Goal: Task Accomplishment & Management: Manage account settings

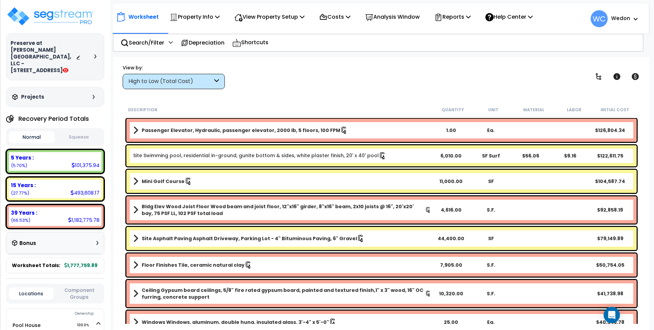
click at [191, 82] on div "High to Low (Total Cost)" at bounding box center [170, 82] width 84 height 8
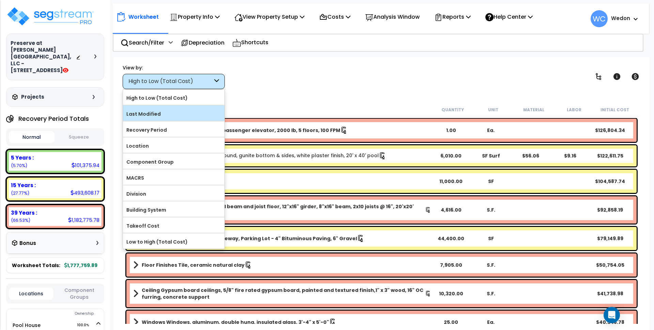
click at [197, 114] on label "Last Modified" at bounding box center [173, 114] width 101 height 10
click at [0, 0] on input "Last Modified" at bounding box center [0, 0] width 0 height 0
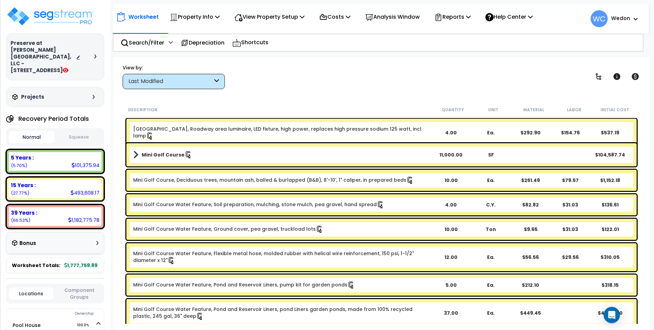
click at [136, 150] on span at bounding box center [135, 155] width 5 height 10
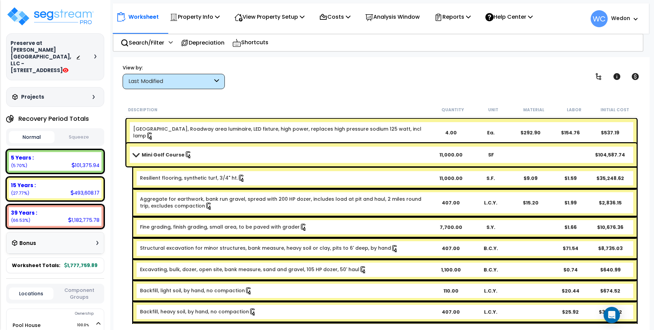
click at [134, 153] on span at bounding box center [136, 154] width 10 height 5
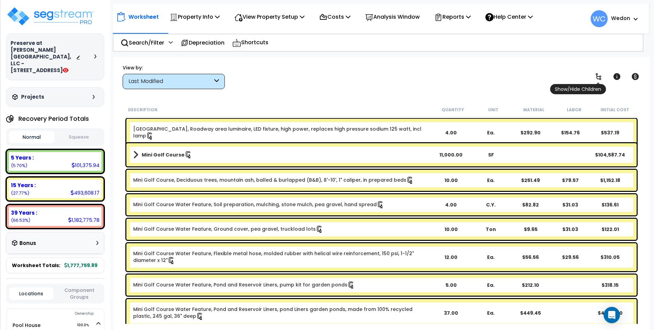
click at [598, 73] on icon at bounding box center [598, 76] width 8 height 8
click at [617, 76] on icon at bounding box center [616, 76] width 7 height 7
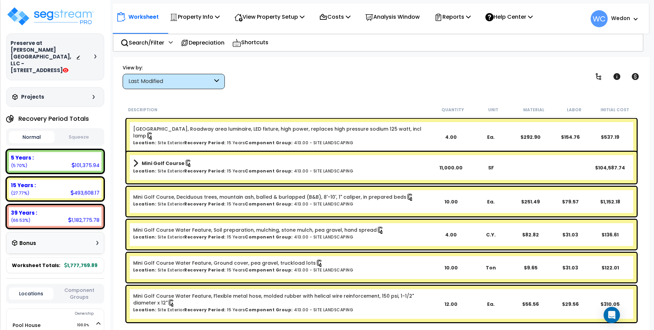
click at [305, 78] on div "View by: Last Modified High to Low (Total Cost)" at bounding box center [381, 76] width 522 height 25
click at [615, 76] on icon at bounding box center [616, 76] width 7 height 7
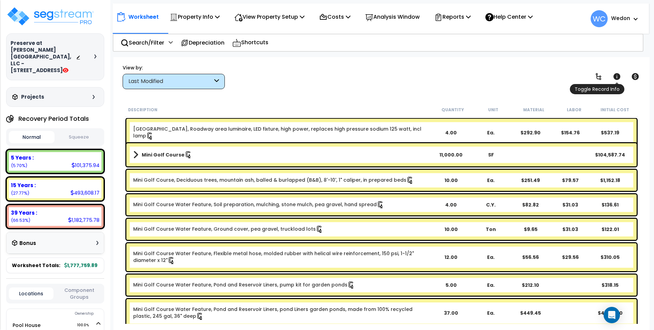
click at [616, 77] on icon at bounding box center [616, 76] width 8 height 8
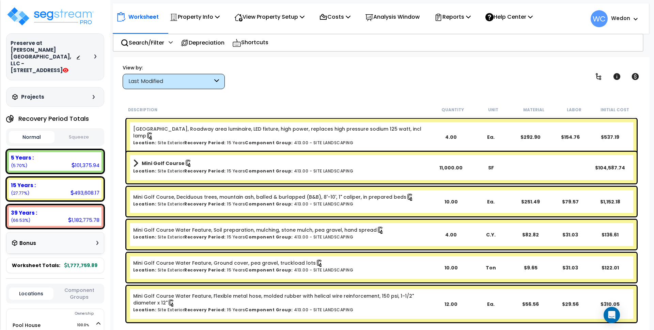
click at [392, 164] on link "Mini Golf Course" at bounding box center [282, 164] width 298 height 10
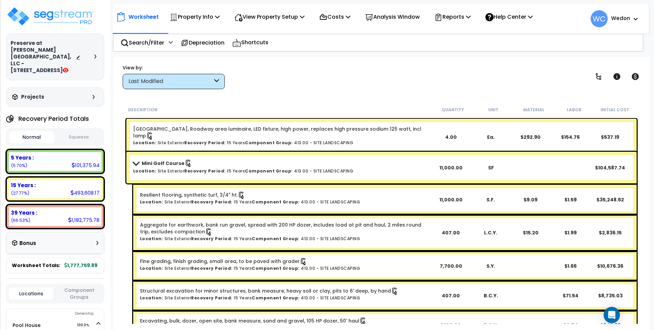
click at [133, 162] on span at bounding box center [136, 163] width 10 height 5
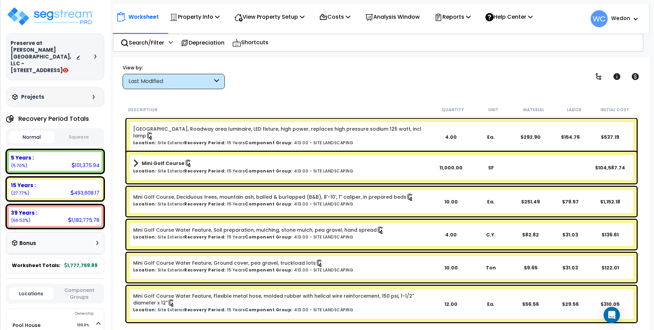
click at [315, 75] on div "View by: Last Modified High to Low (Total Cost)" at bounding box center [381, 76] width 522 height 25
click at [232, 141] on h6 "Location: Site Exterior Recovery Period: 15 Years Component Group: 413.00 - SIT…" at bounding box center [282, 143] width 298 height 4
click at [96, 54] on icon at bounding box center [95, 56] width 2 height 4
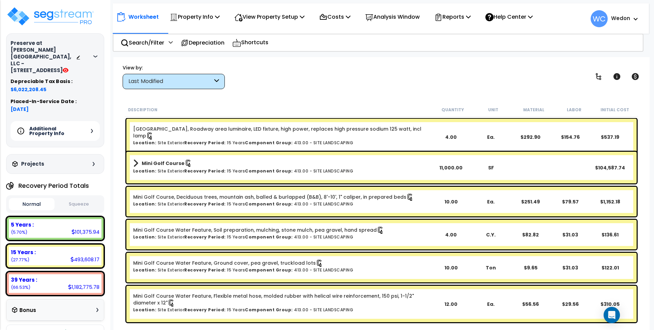
click at [84, 121] on div "Additional Property Info" at bounding box center [55, 131] width 89 height 20
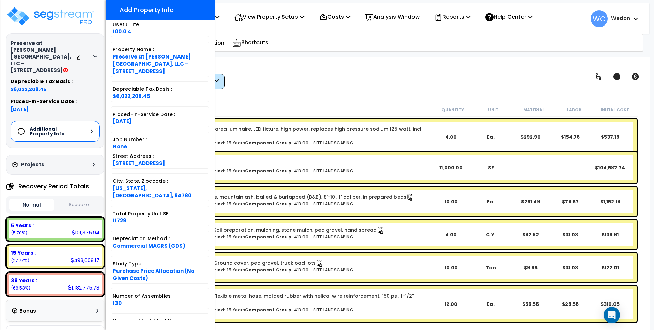
scroll to position [69, 0]
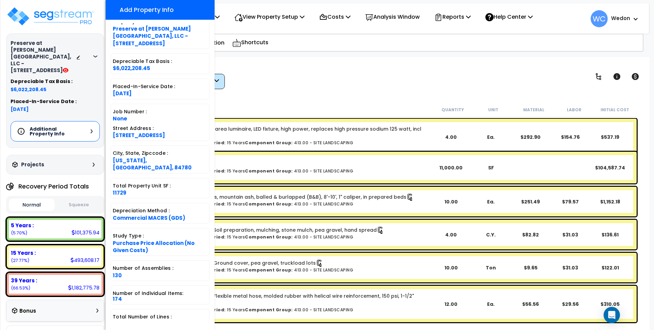
click at [294, 95] on div "Worksheet Property Info Property Setup Add Property Unit Template property Clon…" at bounding box center [381, 222] width 536 height 330
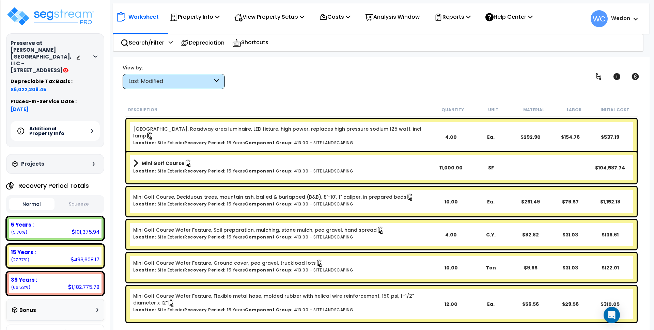
click at [96, 55] on icon at bounding box center [95, 56] width 4 height 2
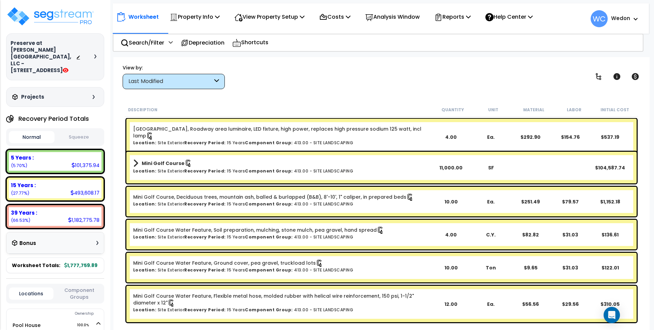
click at [88, 94] on div "Projects" at bounding box center [54, 97] width 87 height 7
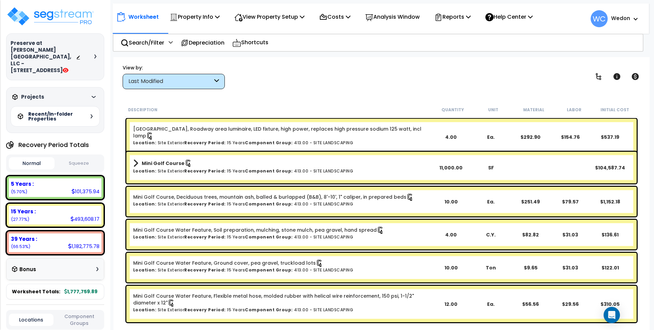
click at [93, 94] on div "Projects" at bounding box center [54, 97] width 87 height 7
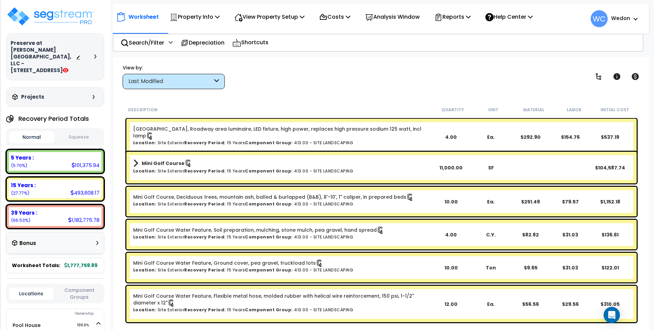
click at [93, 95] on icon at bounding box center [94, 97] width 2 height 4
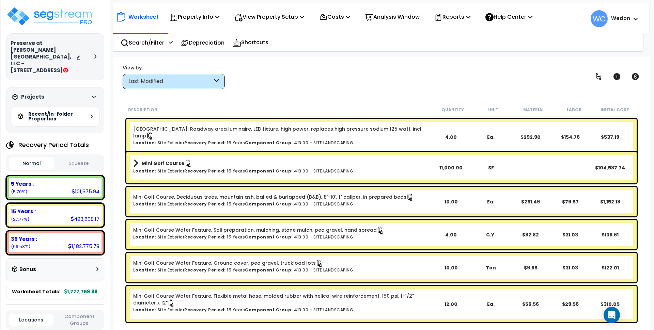
click at [92, 106] on div "Recent/In-folder Properties" at bounding box center [55, 116] width 89 height 20
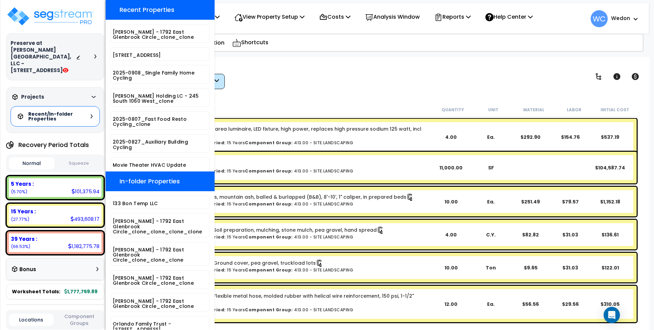
click at [88, 106] on div "Recent/In-folder Properties" at bounding box center [55, 116] width 89 height 20
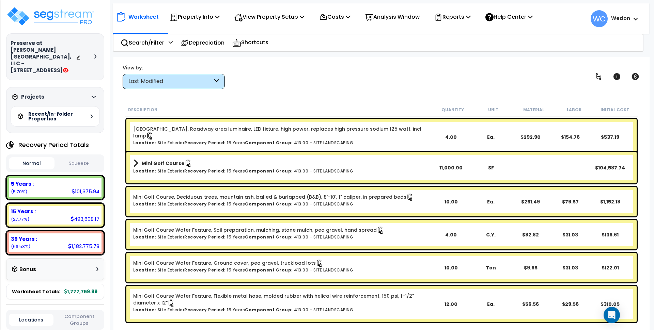
click at [88, 94] on div "Projects" at bounding box center [54, 97] width 87 height 7
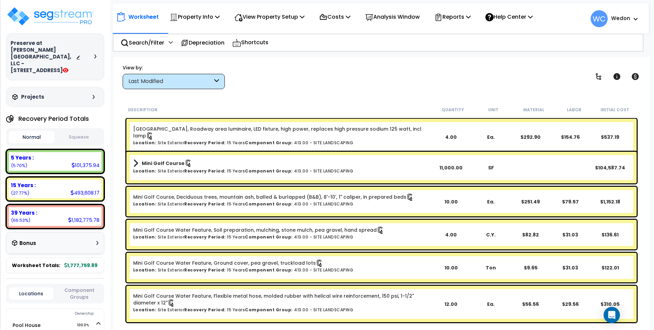
click at [92, 54] on div "Preserve at Stucki Farms, LLC - 5015 Cattail Way" at bounding box center [55, 57] width 89 height 34
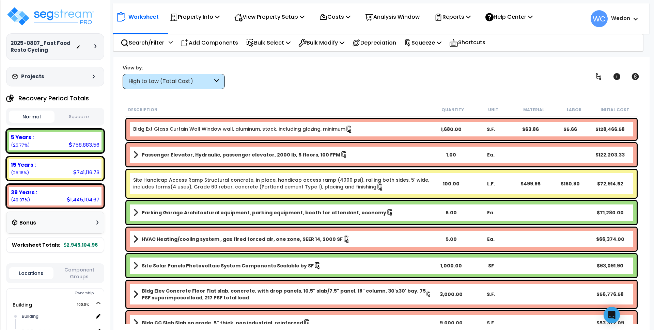
click at [177, 125] on div "Bldg Ext Glass Curtain Wall Window wall, aluminum, stock, including glazing, mi…" at bounding box center [381, 129] width 510 height 21
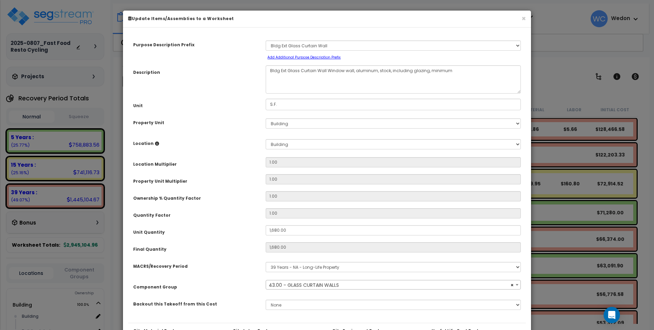
select select "11615"
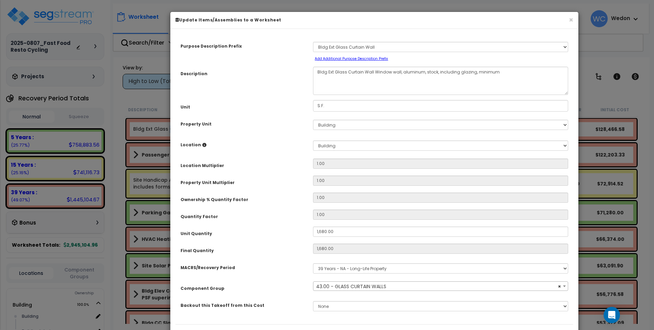
drag, startPoint x: 133, startPoint y: 17, endPoint x: 180, endPoint y: 19, distance: 47.3
click at [180, 19] on b "Update Items/Assemblies to a Worksheet" at bounding box center [228, 20] width 106 height 6
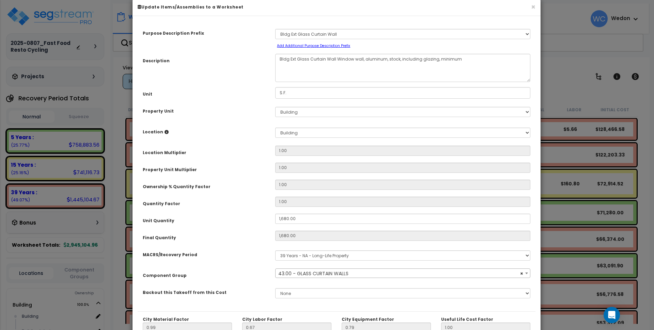
drag, startPoint x: 180, startPoint y: 20, endPoint x: 142, endPoint y: 7, distance: 39.9
click at [142, 7] on b "Update Items/Assemblies to a Worksheet" at bounding box center [191, 7] width 106 height 6
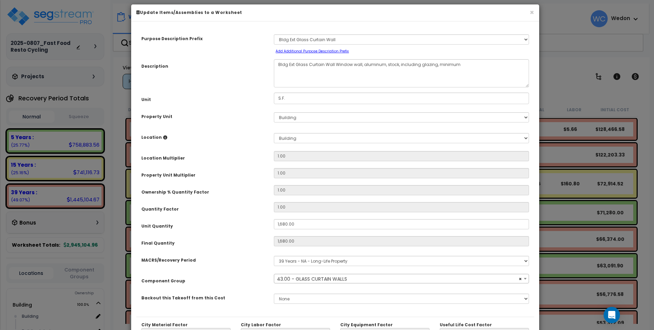
drag, startPoint x: 209, startPoint y: 6, endPoint x: 208, endPoint y: 19, distance: 12.3
click at [208, 15] on b "Update Items/Assemblies to a Worksheet" at bounding box center [189, 13] width 106 height 6
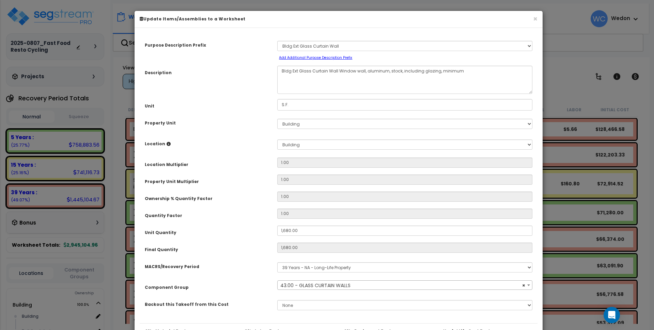
click at [145, 19] on b "Update Items/Assemblies to a Worksheet" at bounding box center [193, 19] width 106 height 6
click at [147, 18] on b "Update Items/Assemblies to a Worksheet" at bounding box center [193, 19] width 106 height 6
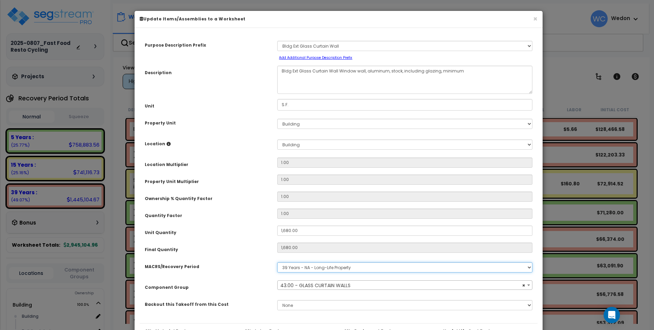
click at [332, 269] on select "Select MACRS/Recovery Period 5 Years - 57.0 - Distributive Trades & Services 5 …" at bounding box center [404, 267] width 255 height 10
select select "3666"
click at [277, 262] on select "Select MACRS/Recovery Period 5 Years - 57.0 - Distributive Trades & Services 5 …" at bounding box center [404, 267] width 255 height 10
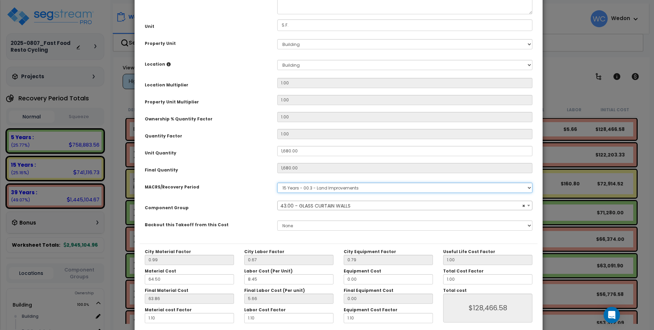
scroll to position [85, 0]
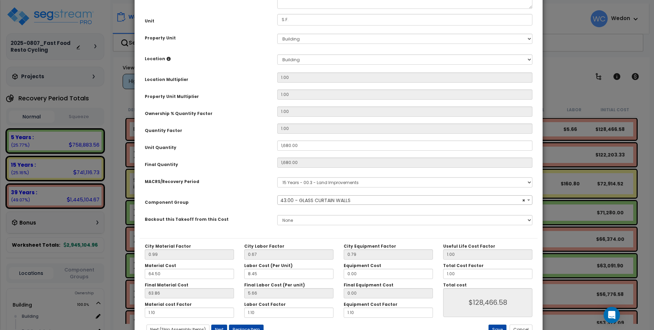
click at [252, 187] on div "MACRS/Recovery Period Select MACRS/Recovery Period 5 Years - 57.0 - Distributiv…" at bounding box center [339, 183] width 398 height 16
click at [320, 200] on span "Select Component Group" at bounding box center [311, 200] width 62 height 7
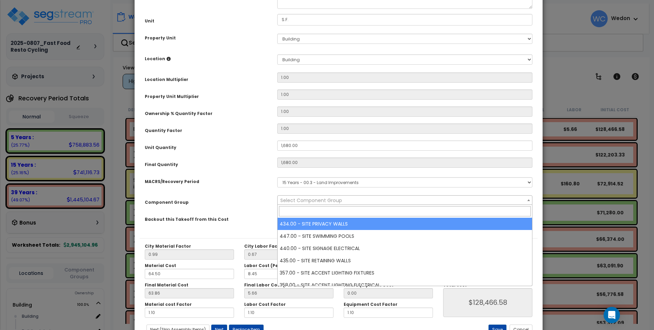
click at [328, 215] on input "search" at bounding box center [405, 211] width 252 height 10
type input "S"
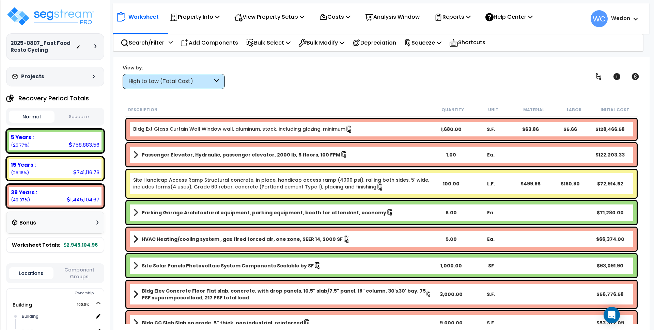
click at [260, 126] on link "Bldg Ext Glass Curtain Wall Window wall, aluminum, stock, including glazing, mi…" at bounding box center [243, 129] width 220 height 7
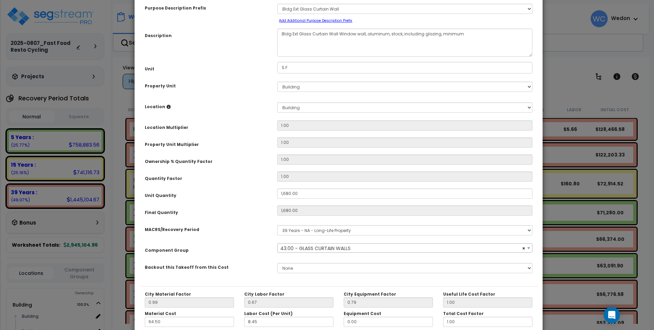
scroll to position [110, 0]
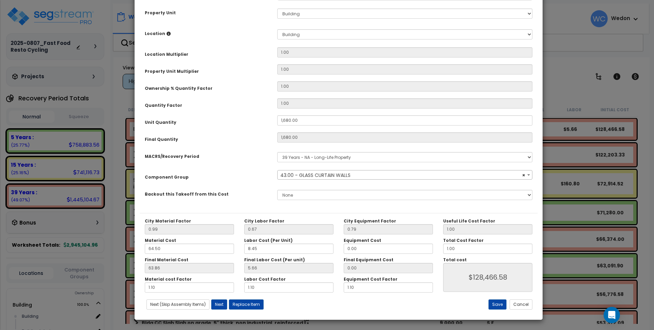
select select "11615"
click at [262, 178] on div "Component Group" at bounding box center [206, 176] width 132 height 12
click at [293, 173] on span "× 43.00 - GLASS CURTAIN WALLS" at bounding box center [404, 175] width 254 height 10
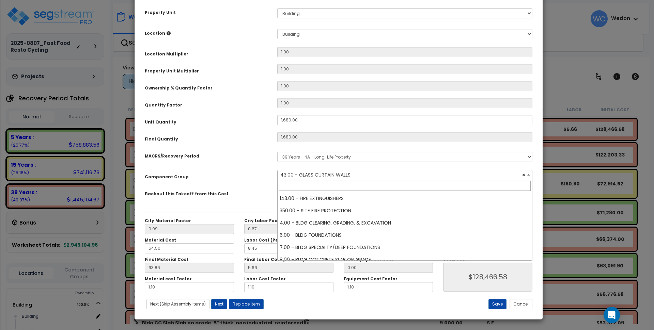
scroll to position [343, 0]
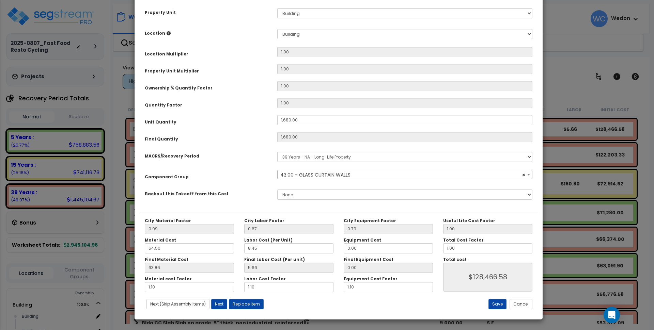
click at [293, 173] on span "× 43.00 - GLASS CURTAIN WALLS" at bounding box center [404, 175] width 254 height 10
click at [319, 161] on select "Select MACRS/Recovery Period 5 Years - 57.0 - Distributive Trades & Services 5 …" at bounding box center [404, 157] width 255 height 10
click at [324, 156] on select "Select MACRS/Recovery Period 5 Years - 57.0 - Distributive Trades & Services 5 …" at bounding box center [404, 157] width 255 height 10
click at [375, 160] on select "Select MACRS/Recovery Period 5 Years - 57.0 - Distributive Trades & Services 5 …" at bounding box center [404, 157] width 255 height 10
click at [376, 156] on select "Select MACRS/Recovery Period 5 Years - 57.0 - Distributive Trades & Services 5 …" at bounding box center [404, 157] width 255 height 10
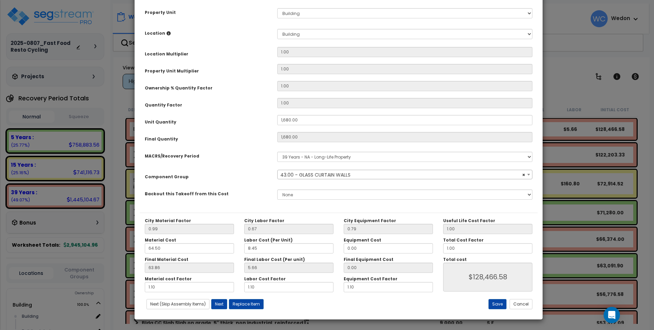
click at [300, 174] on span "× 43.00 - GLASS CURTAIN WALLS" at bounding box center [404, 175] width 254 height 10
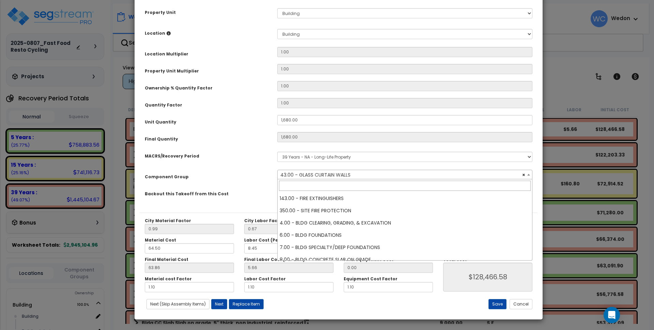
scroll to position [355, 0]
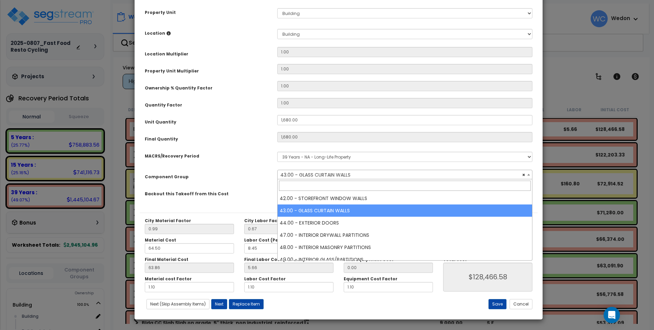
click at [301, 174] on span "× 43.00 - GLASS CURTAIN WALLS" at bounding box center [404, 175] width 254 height 10
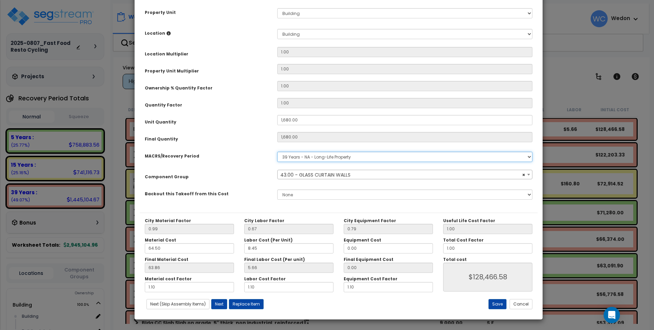
click at [354, 156] on select "Select MACRS/Recovery Period 5 Years - 57.0 - Distributive Trades & Services 5 …" at bounding box center [404, 157] width 255 height 10
click at [355, 176] on span "× 43.00 - GLASS CURTAIN WALLS" at bounding box center [404, 175] width 254 height 10
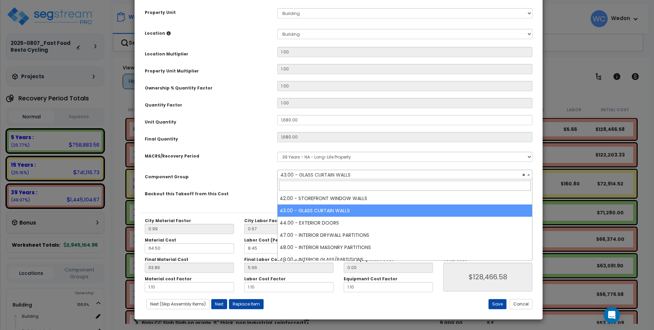
click at [355, 176] on span "× 43.00 - GLASS CURTAIN WALLS" at bounding box center [404, 175] width 254 height 10
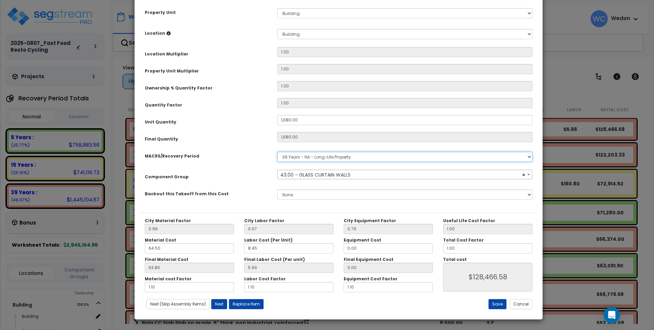
click at [358, 153] on select "Select MACRS/Recovery Period 5 Years - 57.0 - Distributive Trades & Services 5 …" at bounding box center [404, 157] width 255 height 10
click at [360, 157] on select "Select MACRS/Recovery Period 5 Years - 57.0 - Distributive Trades & Services 5 …" at bounding box center [404, 157] width 255 height 10
drag, startPoint x: 233, startPoint y: 153, endPoint x: 223, endPoint y: 147, distance: 12.3
click at [233, 153] on div "MACRS/Recovery Period" at bounding box center [206, 155] width 132 height 12
click at [326, 154] on select "Select MACRS/Recovery Period 5 Years - 57.0 - Distributive Trades & Services 5 …" at bounding box center [404, 157] width 255 height 10
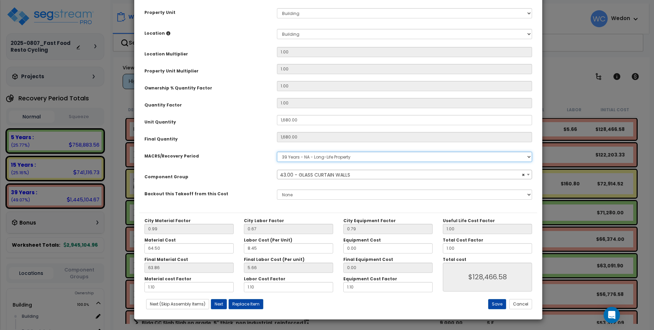
select select "3667"
click at [277, 152] on select "Select MACRS/Recovery Period 5 Years - 57.0 - Distributive Trades & Services 5 …" at bounding box center [404, 157] width 255 height 10
click at [291, 176] on span "Select Component Group" at bounding box center [311, 175] width 62 height 7
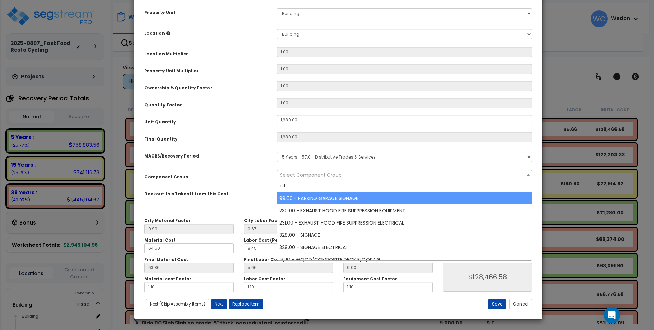
type input "site"
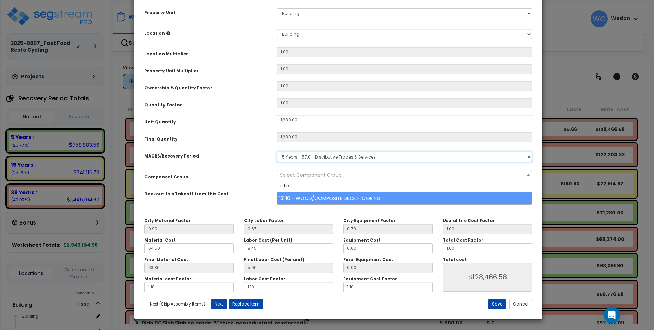
click at [337, 157] on select "Select MACRS/Recovery Period 5 Years - 57.0 - Distributive Trades & Services 5 …" at bounding box center [404, 157] width 255 height 10
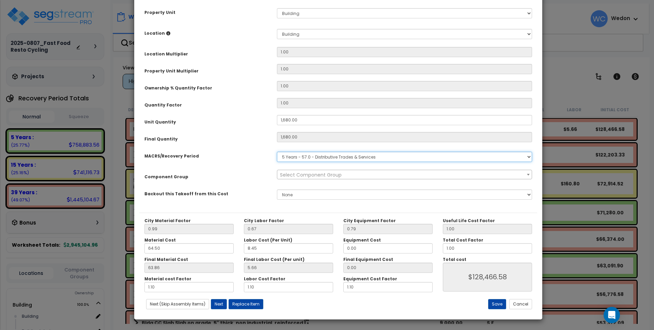
click at [337, 157] on select "Select MACRS/Recovery Period 5 Years - 57.0 - Distributive Trades & Services 5 …" at bounding box center [404, 157] width 255 height 10
select select "58736"
click at [277, 152] on select "Select MACRS/Recovery Period 5 Years - 57.0 - Distributive Trades & Services 5 …" at bounding box center [404, 157] width 255 height 10
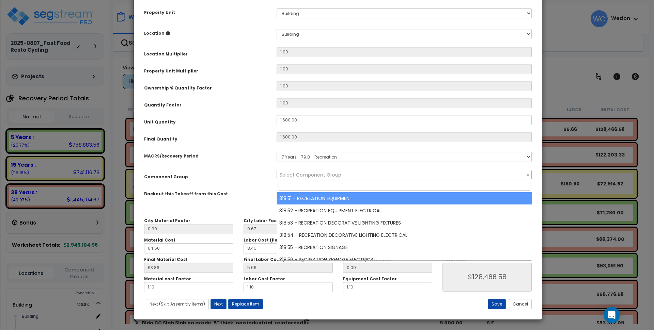
click at [297, 177] on span "Select Component Group" at bounding box center [310, 175] width 62 height 7
type input "s"
type input "Site"
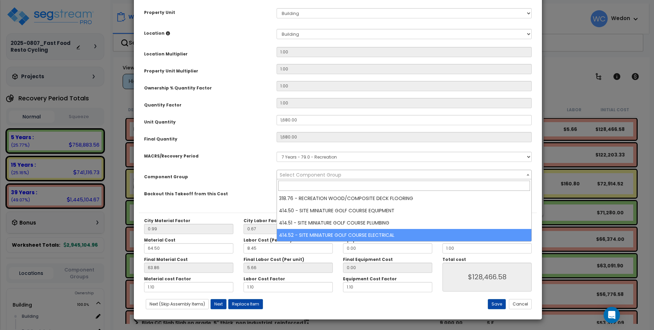
click at [354, 155] on select "Select MACRS/Recovery Period 5 Years - 57.0 - Distributive Trades & Services 5 …" at bounding box center [403, 157] width 255 height 10
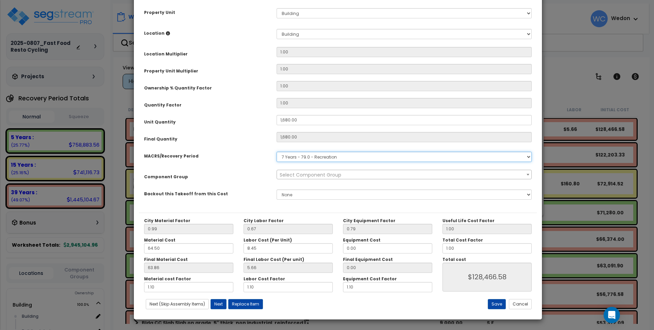
click at [354, 155] on select "Select MACRS/Recovery Period 5 Years - 57.0 - Distributive Trades & Services 5 …" at bounding box center [403, 157] width 255 height 10
select select "3666"
click at [276, 152] on select "Select MACRS/Recovery Period 5 Years - 57.0 - Distributive Trades & Services 5 …" at bounding box center [403, 157] width 255 height 10
click at [295, 177] on span "Select Component Group" at bounding box center [310, 175] width 62 height 7
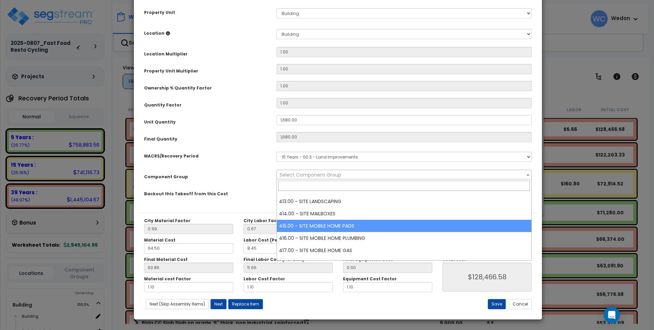
scroll to position [1182, 0]
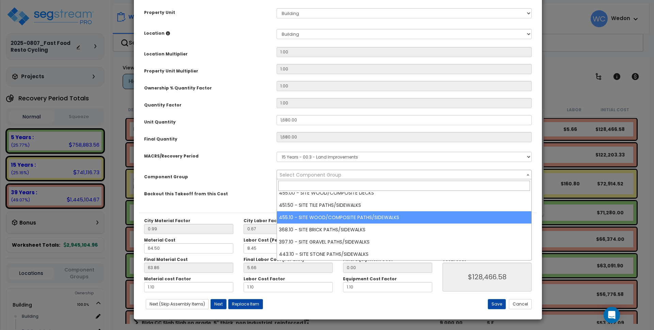
click at [211, 148] on div "Purpose Description Prefix Select A New Purpose Descrip A/V System A/V System E…" at bounding box center [338, 67] width 398 height 290
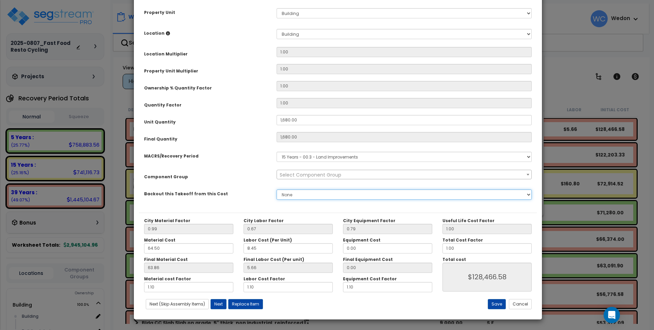
click at [340, 194] on select "None" at bounding box center [403, 195] width 255 height 10
click at [243, 159] on div "MACRS/Recovery Period" at bounding box center [205, 155] width 132 height 12
click at [321, 173] on span "Select Component Group" at bounding box center [310, 175] width 62 height 7
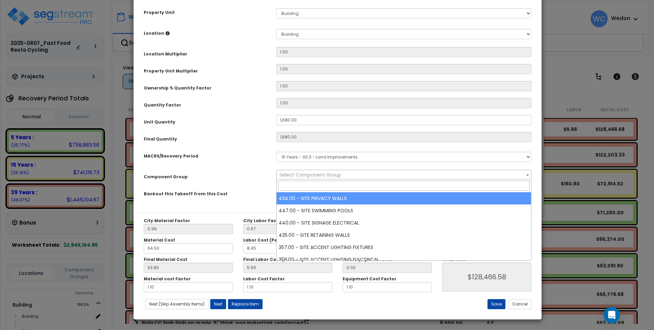
click at [247, 174] on div "Component Group" at bounding box center [205, 176] width 132 height 12
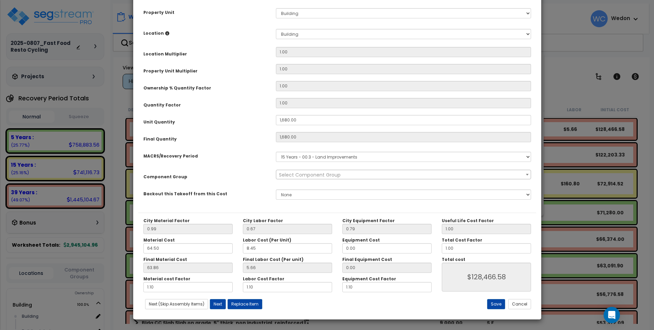
click at [380, 172] on span "Select Component Group" at bounding box center [403, 175] width 254 height 10
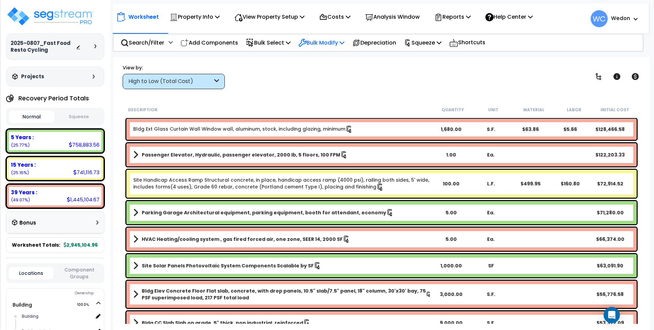
click at [332, 41] on p "Bulk Modify" at bounding box center [321, 42] width 46 height 9
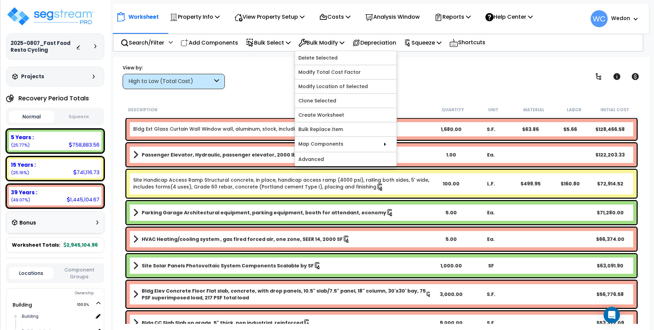
click at [268, 86] on div "View by: High to Low (Total Cost) High to Low (Total Cost)" at bounding box center [381, 76] width 522 height 25
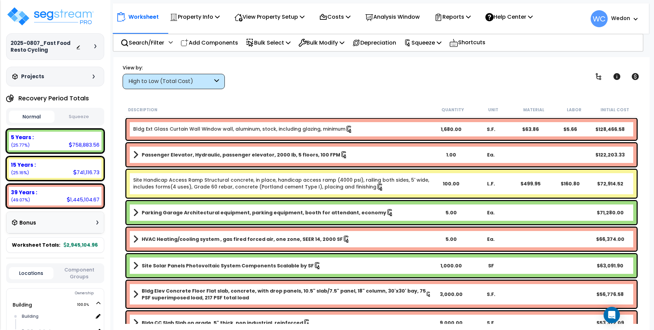
click at [247, 181] on link "Site Handicap Access Ramp Structural concrete, in place, handicap access ramp (…" at bounding box center [282, 184] width 298 height 14
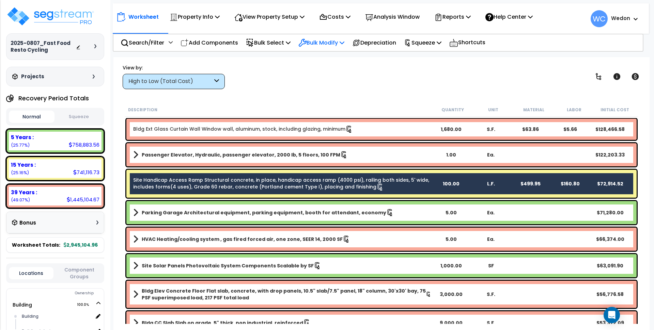
click at [340, 46] on p "Bulk Modify" at bounding box center [321, 42] width 46 height 9
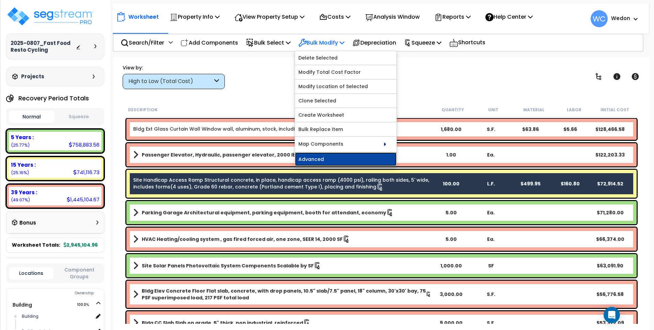
click at [343, 161] on link "Advanced" at bounding box center [345, 159] width 101 height 14
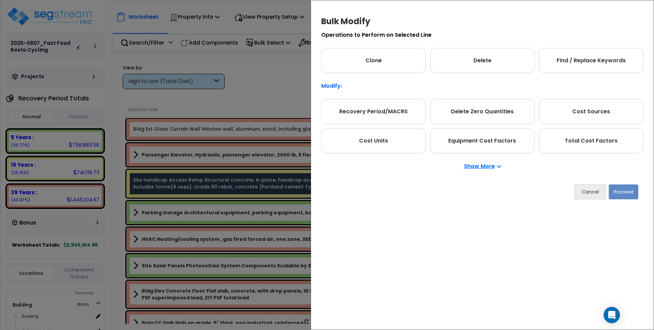
click at [484, 168] on p "Show More" at bounding box center [482, 166] width 37 height 5
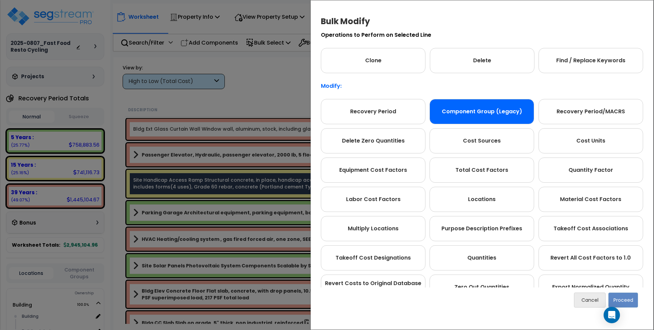
click at [498, 111] on div "Component Group (Legacy)" at bounding box center [481, 111] width 104 height 25
click at [618, 297] on button "Proceed" at bounding box center [623, 300] width 30 height 15
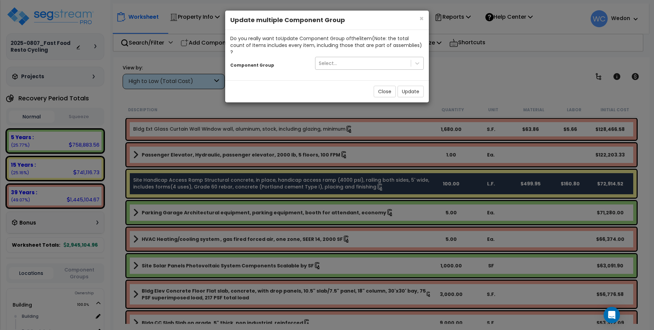
click at [369, 58] on div "Select..." at bounding box center [362, 63] width 95 height 11
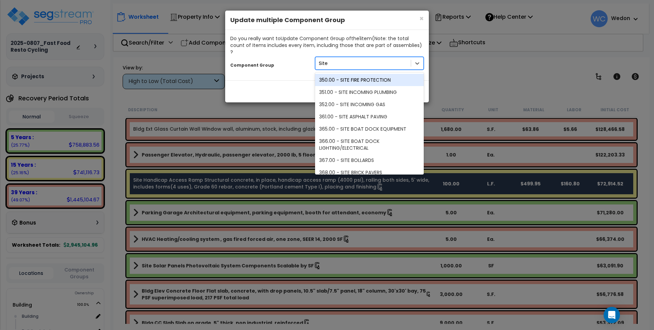
type input "Site M"
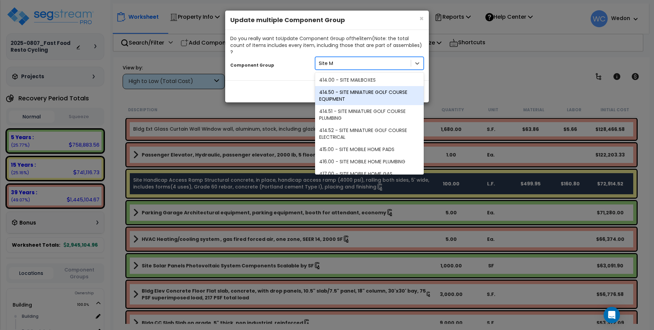
click at [375, 91] on div "414.50 - SITE MINIATURE GOLF COURSE EQUIPMENT" at bounding box center [369, 95] width 109 height 19
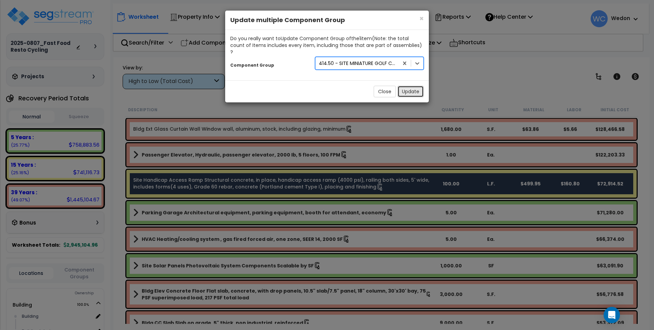
click at [412, 87] on button "Update" at bounding box center [410, 92] width 26 height 12
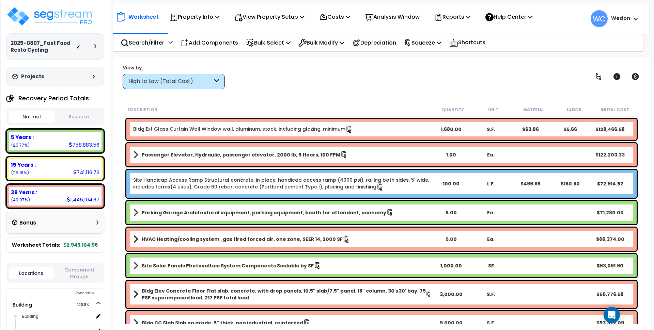
click at [345, 78] on div "View by: High to Low (Total Cost) High to Low (Total Cost)" at bounding box center [381, 76] width 522 height 25
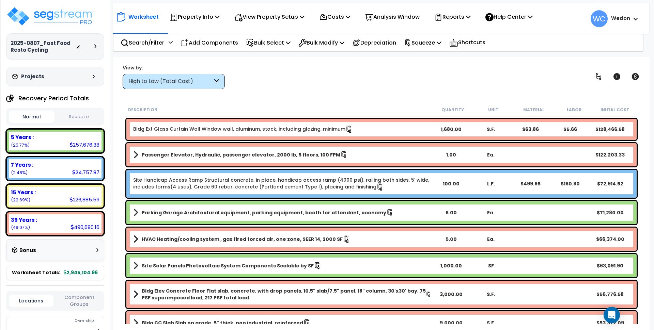
click at [338, 95] on div "Worksheet Property Info Property Setup Add Property Unit Template property Clon…" at bounding box center [381, 222] width 536 height 330
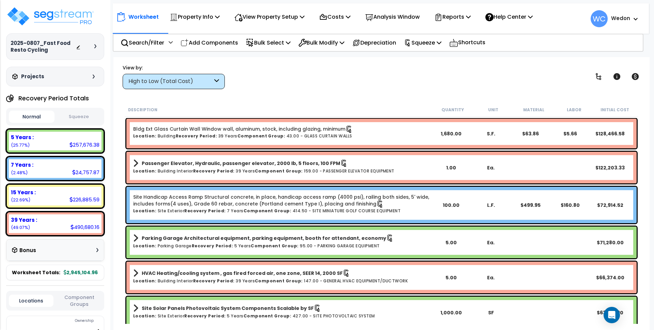
click at [192, 207] on link "Site Handicap Access Ramp Structural concrete, in place, handicap access ramp (…" at bounding box center [282, 201] width 298 height 14
click at [71, 163] on div "7 Years :" at bounding box center [55, 164] width 88 height 7
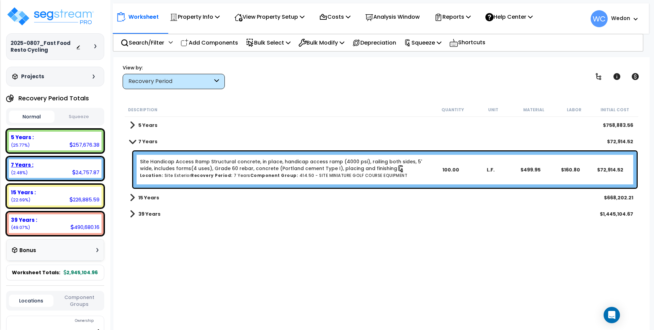
click at [71, 168] on div "7 Years : 24,757.87 (2.48%)" at bounding box center [55, 168] width 93 height 19
click at [141, 144] on b "7 Years" at bounding box center [147, 141] width 19 height 7
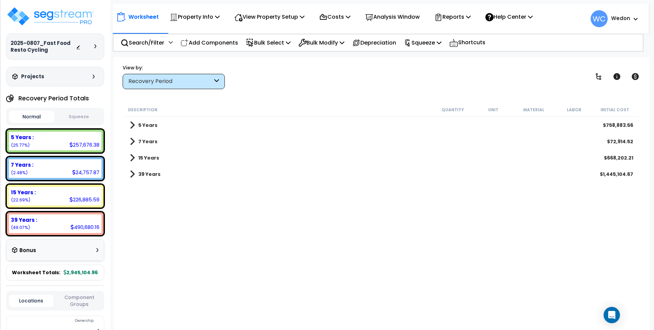
click at [142, 141] on b "7 Years" at bounding box center [147, 141] width 19 height 7
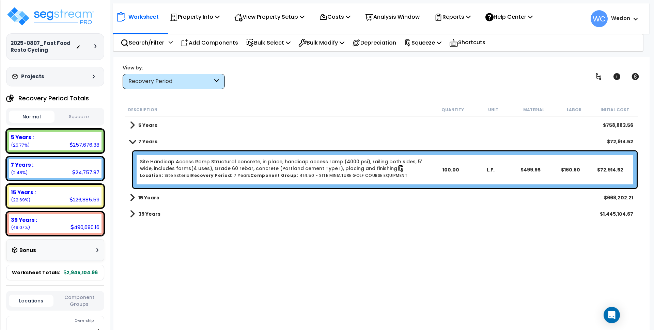
click at [230, 159] on link "Site Handicap Access Ramp Structural concrete, in place, handicap access ramp (…" at bounding box center [285, 165] width 290 height 14
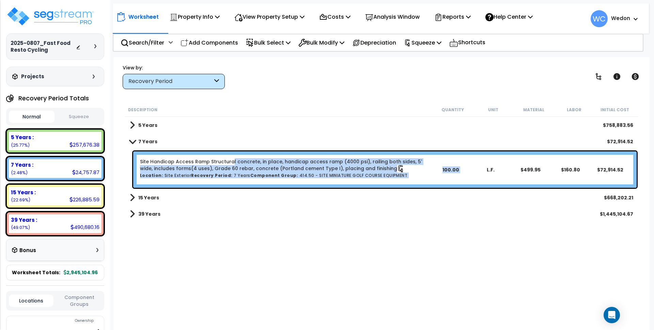
click at [478, 178] on div "Site Handicap Access Ramp Structural concrete, in place, handicap access ramp (…" at bounding box center [384, 169] width 503 height 36
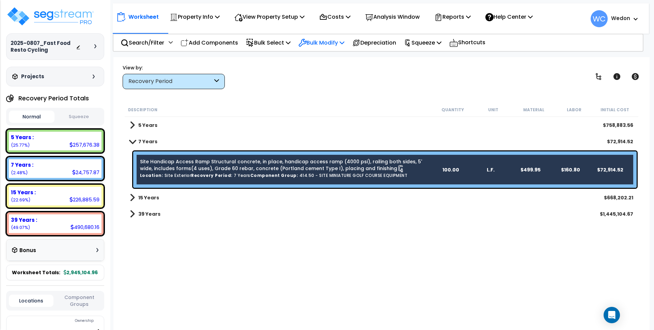
click at [336, 41] on p "Bulk Modify" at bounding box center [321, 42] width 46 height 9
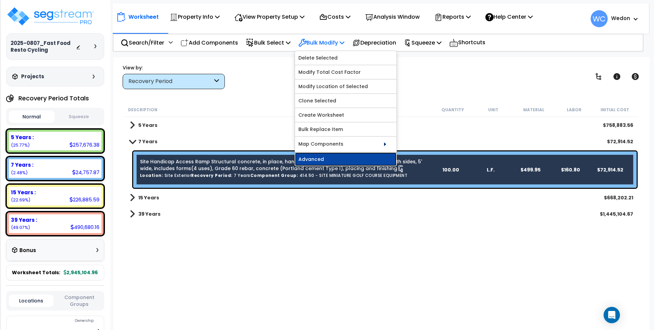
click at [353, 155] on link "Advanced" at bounding box center [345, 159] width 101 height 14
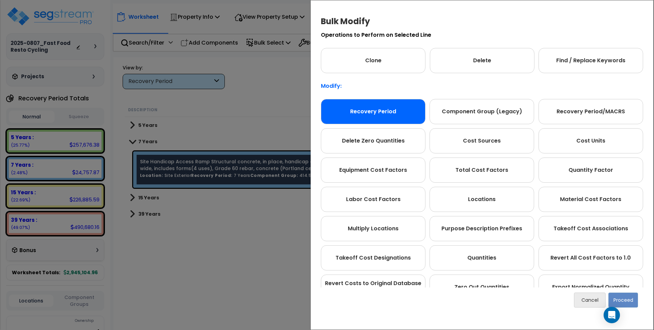
click at [380, 115] on div "Recovery Period" at bounding box center [373, 111] width 104 height 25
click at [616, 300] on button "Proceed" at bounding box center [623, 300] width 30 height 15
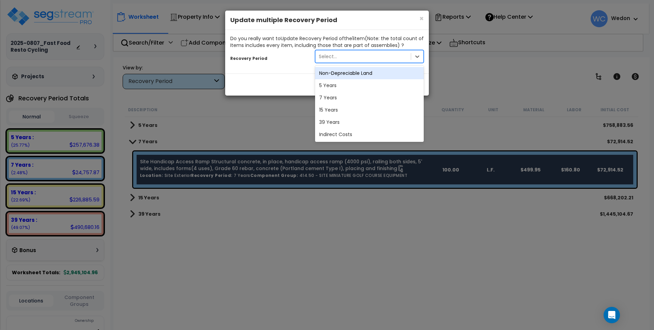
click at [357, 57] on div "Select..." at bounding box center [362, 56] width 95 height 11
click at [347, 111] on div "15 Years" at bounding box center [369, 110] width 109 height 12
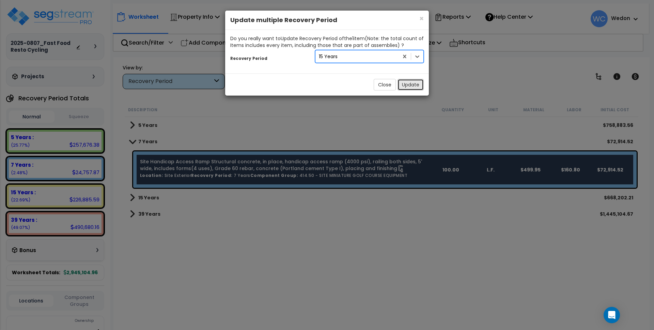
click at [417, 86] on button "Update" at bounding box center [410, 85] width 26 height 12
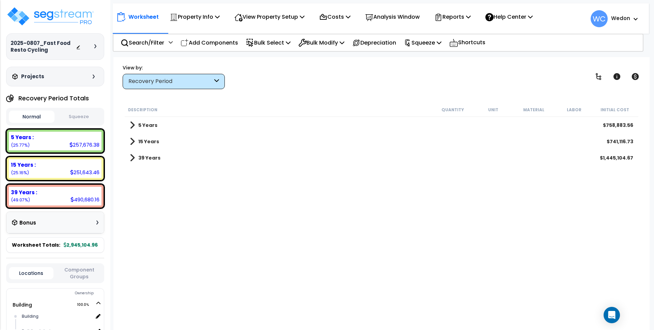
click at [143, 142] on b "15 Years" at bounding box center [148, 141] width 21 height 7
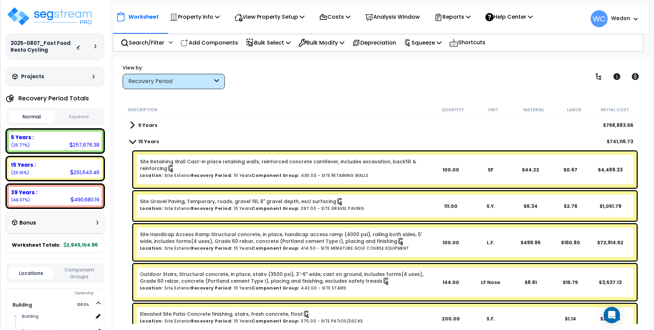
click at [154, 84] on div "Recovery Period" at bounding box center [170, 82] width 84 height 8
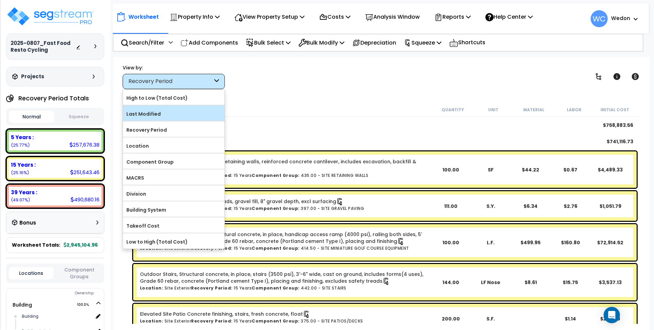
click at [159, 112] on label "Last Modified" at bounding box center [173, 114] width 101 height 10
click at [0, 0] on input "Last Modified" at bounding box center [0, 0] width 0 height 0
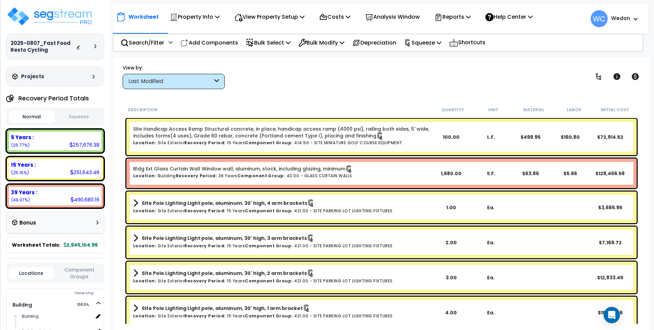
click at [340, 94] on div "Worksheet Property Info Property Setup Add Property Unit Template property Clon…" at bounding box center [381, 222] width 536 height 330
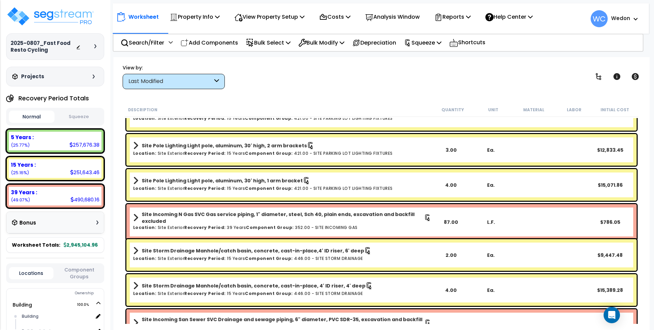
scroll to position [0, 0]
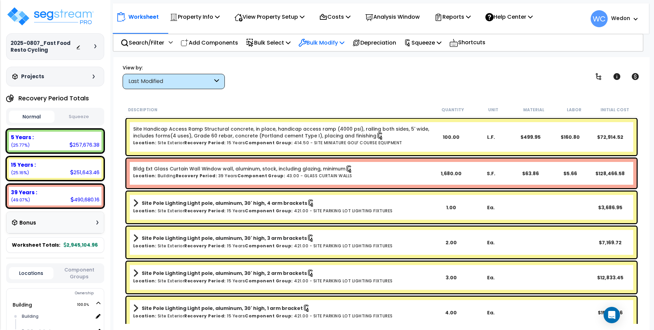
click at [328, 39] on p "Bulk Modify" at bounding box center [321, 42] width 46 height 9
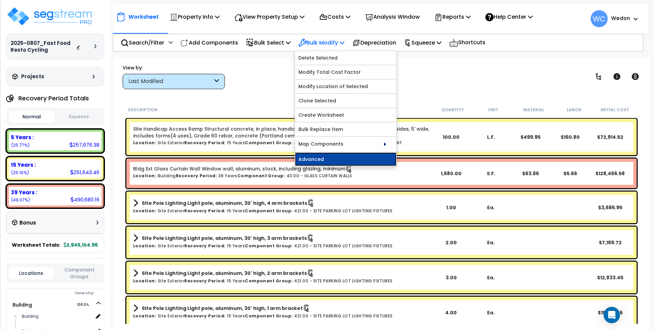
click at [325, 159] on link "Advanced" at bounding box center [345, 159] width 101 height 14
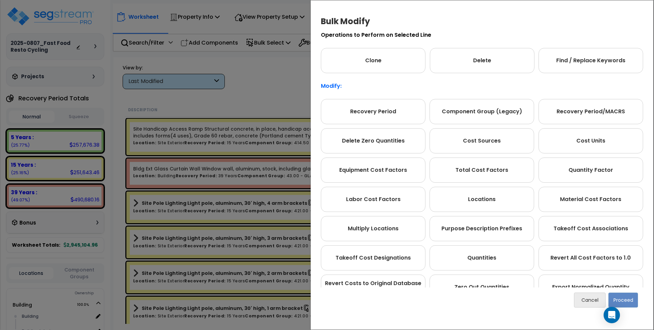
click at [242, 80] on div "Bulk Modify Operations to Perform on Selected Line Clone Delete Find / Replace …" at bounding box center [327, 165] width 654 height 330
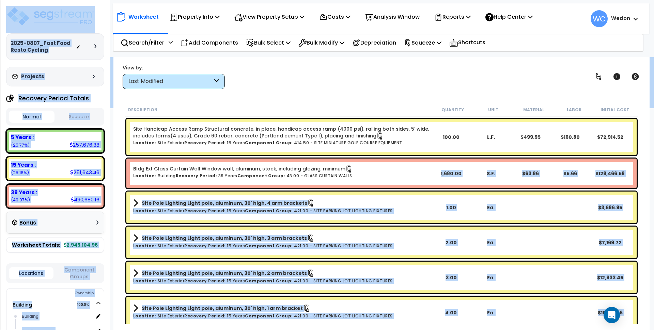
click at [381, 176] on h6 "Location: Building Recovery Period: 39 Years Component Group: 43.00 - GLASS CUR…" at bounding box center [282, 176] width 298 height 4
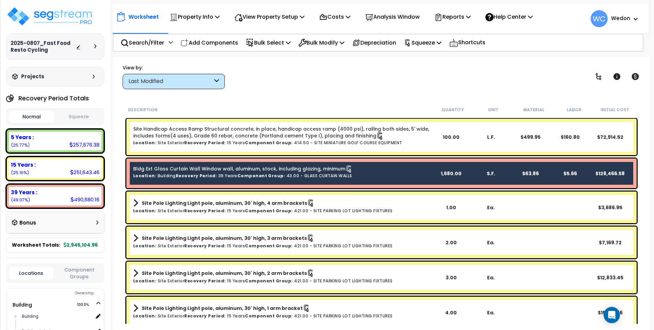
click at [495, 79] on div "View by: Last Modified High to Low (Total Cost)" at bounding box center [381, 76] width 522 height 25
click at [335, 42] on p "Bulk Modify" at bounding box center [321, 42] width 46 height 9
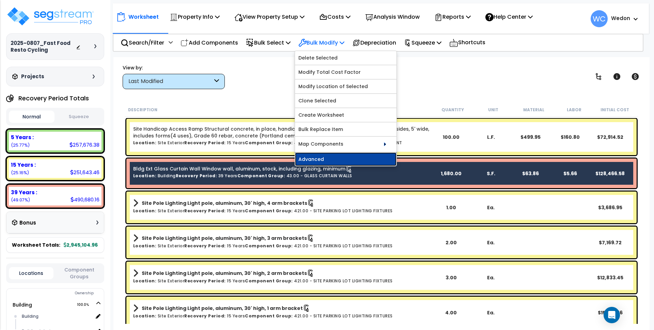
click at [325, 158] on link "Advanced" at bounding box center [345, 159] width 101 height 14
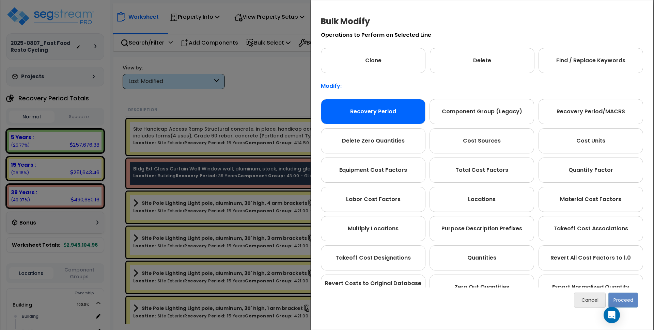
click at [397, 114] on div "Recovery Period" at bounding box center [373, 111] width 104 height 25
click at [627, 306] on button "Proceed" at bounding box center [623, 300] width 30 height 15
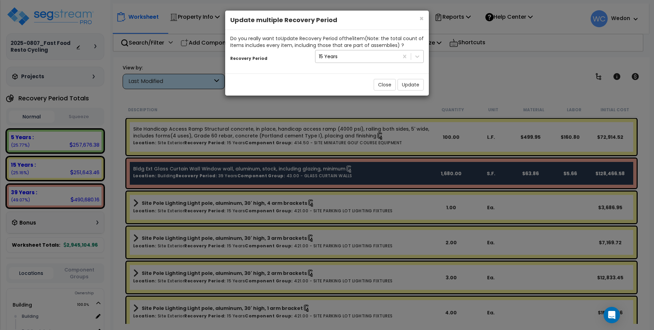
click at [335, 60] on div "15 Years" at bounding box center [328, 56] width 19 height 7
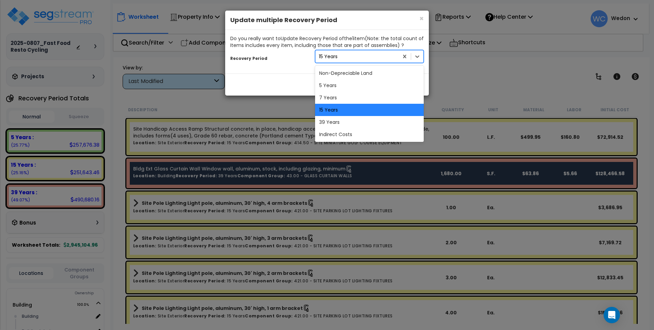
click at [338, 110] on div "15 Years" at bounding box center [369, 110] width 109 height 12
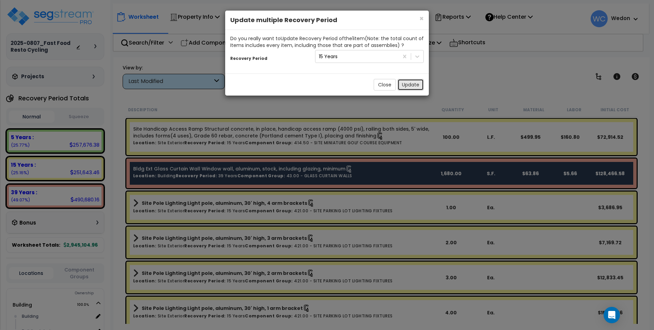
click at [409, 83] on button "Update" at bounding box center [410, 85] width 26 height 12
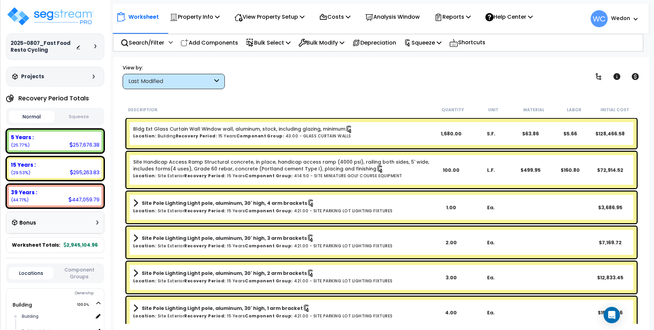
click at [272, 132] on link "Bldg Ext Glass Curtain Wall Window wall, aluminum, stock, including glazing, mi…" at bounding box center [243, 129] width 220 height 7
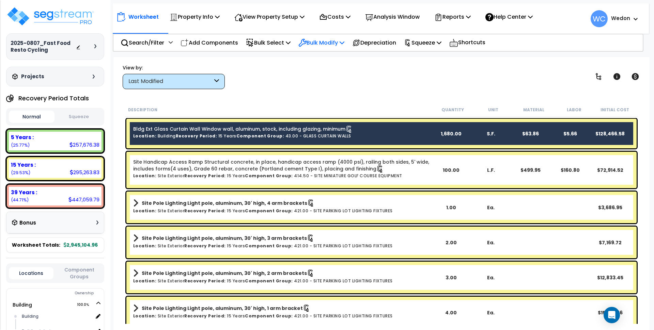
click at [329, 44] on p "Bulk Modify" at bounding box center [321, 42] width 46 height 9
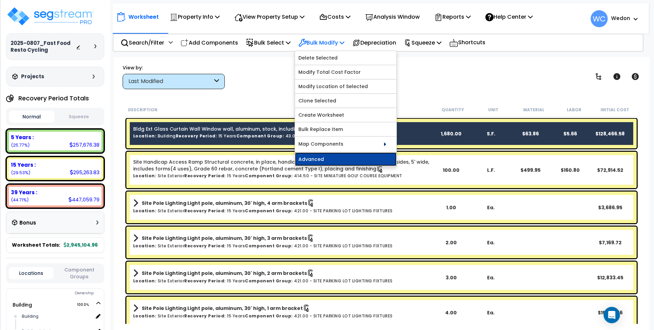
click at [331, 159] on link "Advanced" at bounding box center [345, 159] width 101 height 14
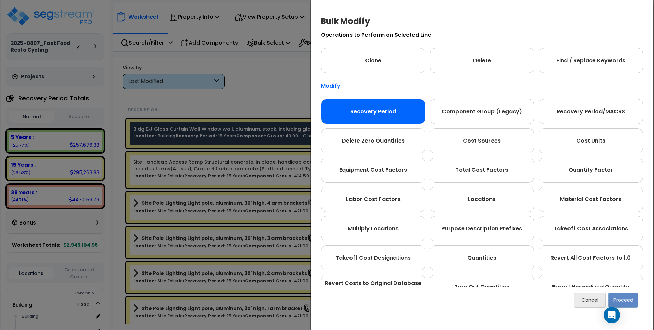
click at [387, 110] on div "Recovery Period" at bounding box center [373, 111] width 104 height 25
click at [629, 299] on button "Proceed" at bounding box center [623, 300] width 30 height 15
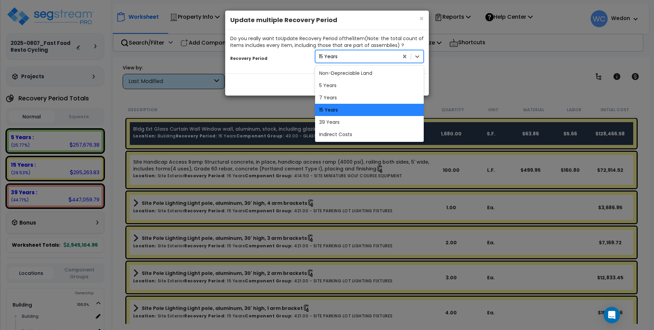
click at [348, 56] on div "15 Years" at bounding box center [356, 56] width 83 height 11
click at [361, 86] on div "5 Years" at bounding box center [369, 85] width 109 height 12
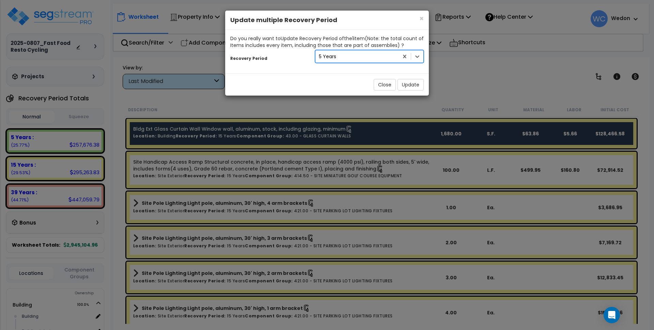
click at [307, 133] on div "× Close Update multiple Recovery Period Do you really want to Update Recovery P…" at bounding box center [327, 165] width 654 height 330
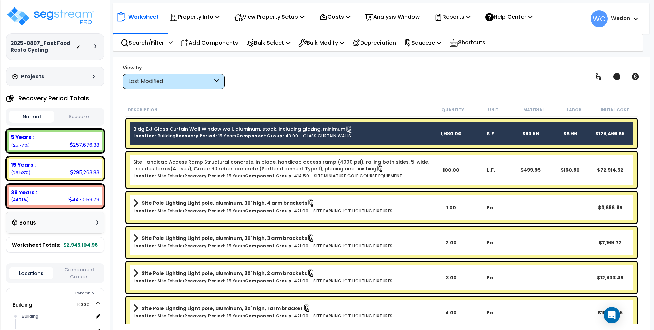
click at [307, 133] on div "× Close Update multiple Recovery Period Do you really want to Update Recovery P…" at bounding box center [327, 165] width 654 height 330
click at [243, 130] on link "Bldg Ext Glass Curtain Wall Window wall, aluminum, stock, including glazing, mi…" at bounding box center [243, 129] width 220 height 7
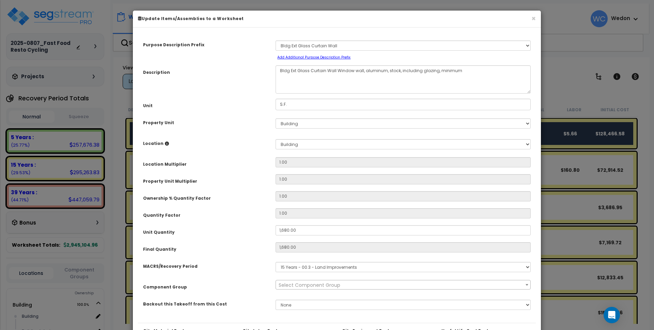
click at [313, 285] on span "Select Component Group" at bounding box center [309, 285] width 62 height 7
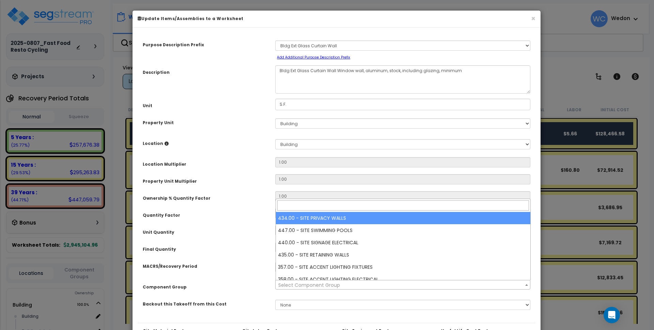
click at [219, 277] on div "Purpose Description Prefix Select A New Purpose Descrip A/V System A/V System E…" at bounding box center [337, 178] width 398 height 290
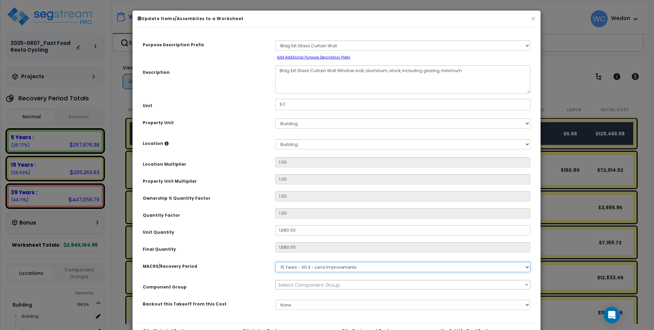
click at [314, 267] on select "Select MACRS/Recovery Period 5 Years - 57.0 - Distributive Trades & Services 5 …" at bounding box center [402, 267] width 255 height 10
select select "3669"
click at [275, 262] on select "Select MACRS/Recovery Period 5 Years - 57.0 - Distributive Trades & Services 5 …" at bounding box center [402, 267] width 255 height 10
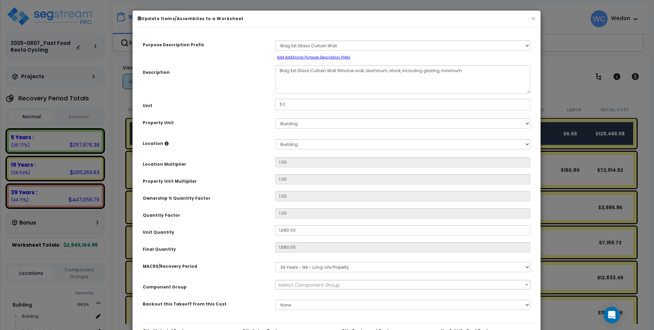
click at [310, 287] on span "Select Component Group" at bounding box center [402, 285] width 254 height 10
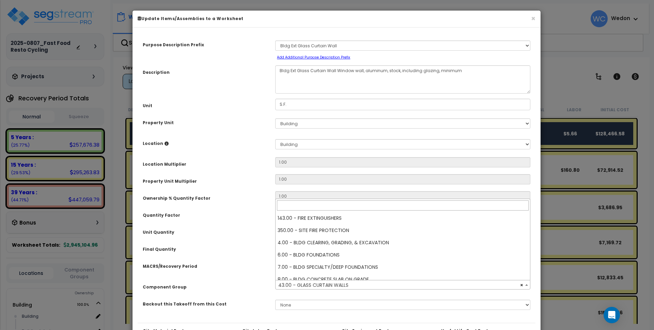
scroll to position [343, 0]
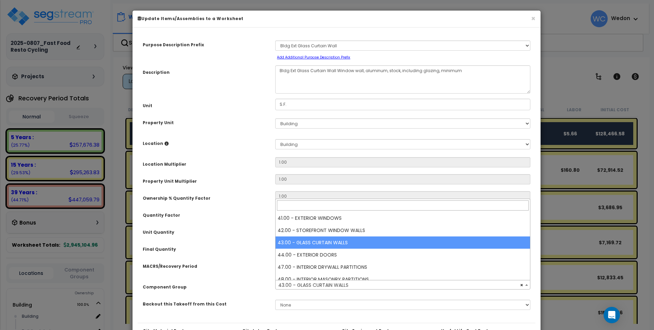
click at [313, 286] on span "× 43.00 - GLASS CURTAIN WALLS" at bounding box center [402, 285] width 254 height 10
select select "11615"
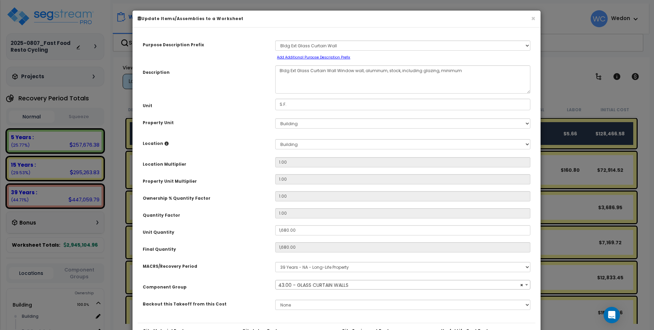
click at [235, 276] on div "Purpose Description Prefix Select A New Purpose Descrip A/V System A/V System E…" at bounding box center [337, 178] width 398 height 290
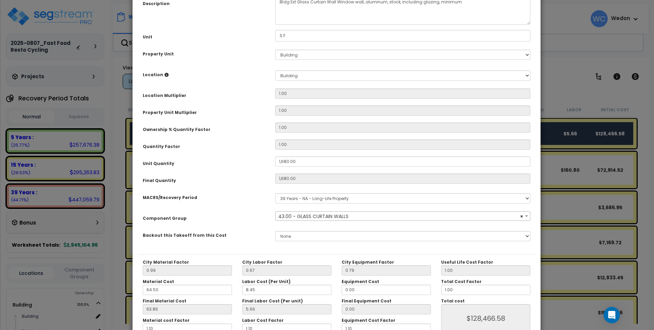
scroll to position [110, 0]
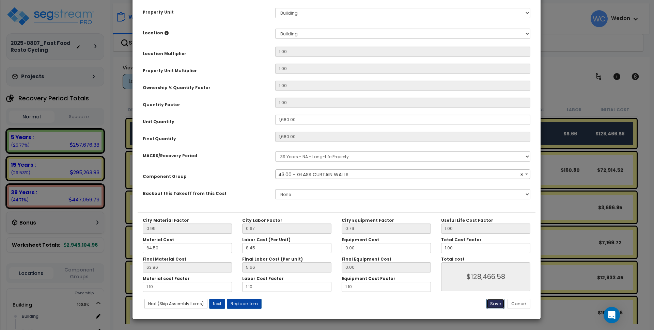
click at [492, 303] on button "Save" at bounding box center [495, 304] width 18 height 10
type input "1680.00"
type input "128466.58"
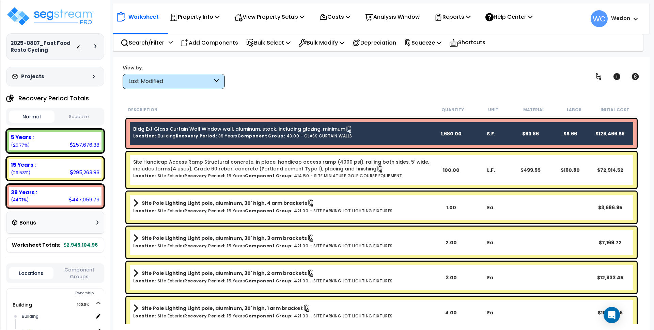
click at [335, 95] on div "Worksheet Property Info Property Setup Add Property Unit Template property Clon…" at bounding box center [381, 222] width 536 height 330
click at [432, 74] on div "View by: Last Modified High to Low (Total Cost)" at bounding box center [381, 76] width 522 height 25
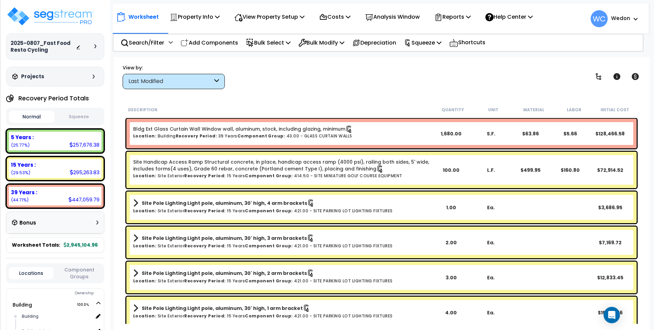
click at [305, 94] on div "Worksheet Property Info Property Setup Add Property Unit Template property Clon…" at bounding box center [381, 222] width 536 height 330
click at [629, 16] on b "Wedon" at bounding box center [620, 18] width 19 height 7
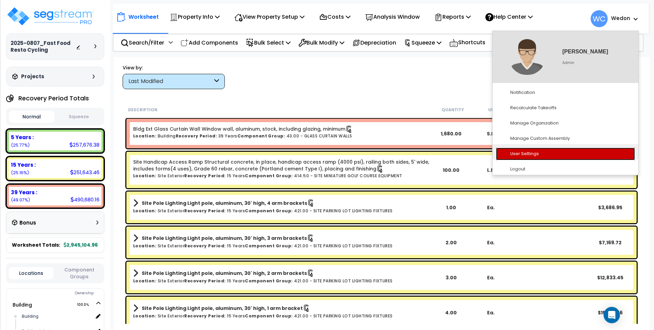
click at [521, 155] on link "User Settings" at bounding box center [565, 154] width 139 height 13
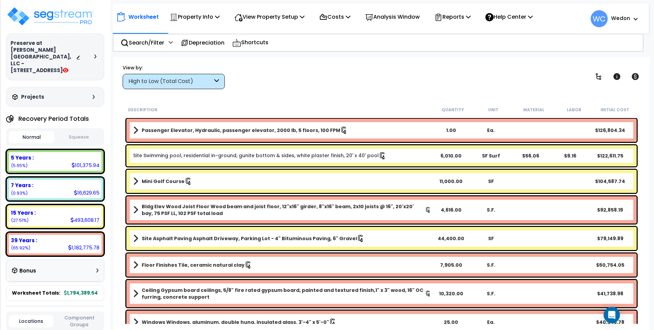
click at [253, 82] on div "View by: High to Low (Total Cost) High to Low (Total Cost)" at bounding box center [381, 76] width 522 height 25
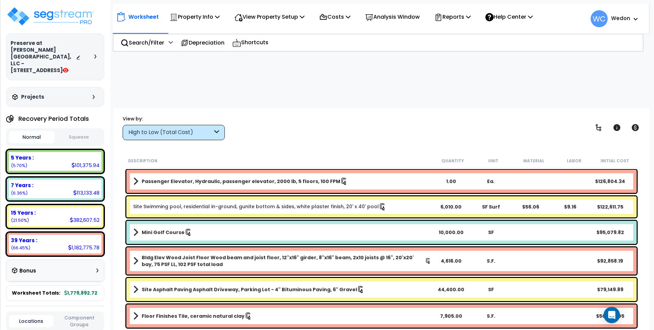
scroll to position [30, 0]
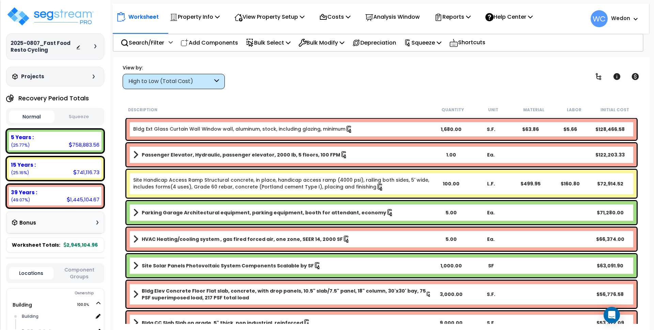
click at [630, 20] on span at bounding box center [633, 19] width 7 height 8
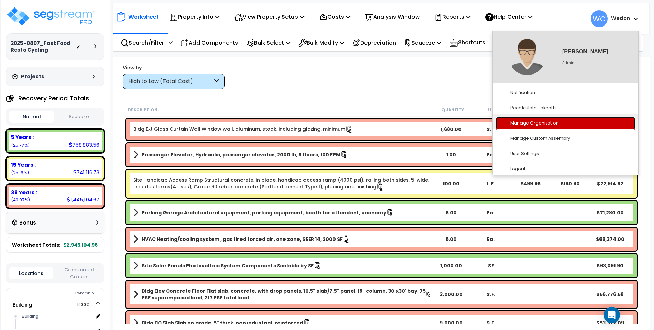
click at [536, 122] on link "Manage Organization" at bounding box center [565, 123] width 139 height 13
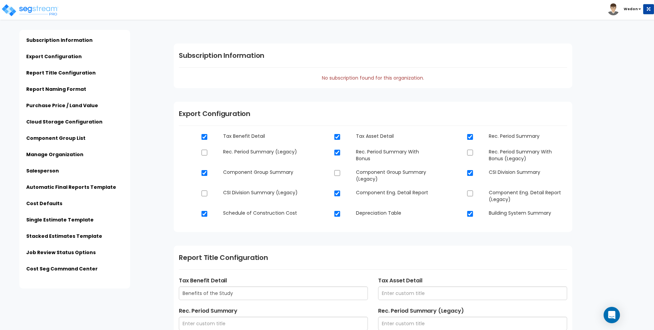
click at [383, 68] on div "Subscription Information No subscription found for this organization." at bounding box center [373, 66] width 398 height 45
click at [453, 71] on div "Subscription Information No subscription found for this organization." at bounding box center [373, 66] width 398 height 45
click at [364, 75] on span "No subscription found for this organization." at bounding box center [373, 78] width 102 height 7
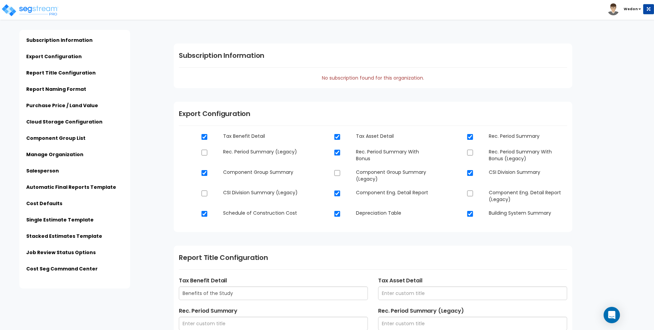
click at [328, 80] on span "No subscription found for this organization." at bounding box center [373, 78] width 102 height 7
click at [540, 72] on div "Subscription Information No subscription found for this organization." at bounding box center [373, 66] width 398 height 45
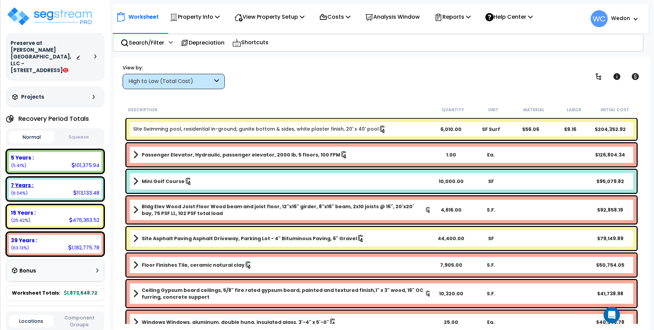
click at [32, 181] on div "7 Years : 113,133.48 (6.04%)" at bounding box center [55, 189] width 93 height 19
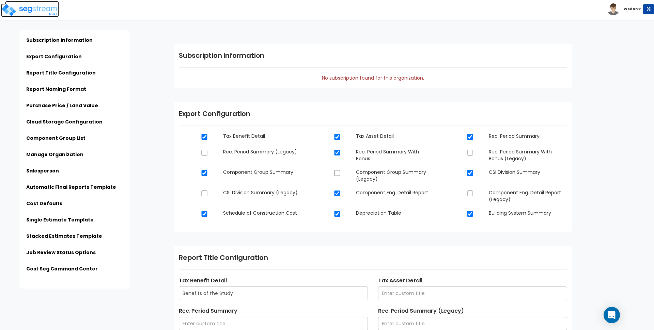
click at [32, 14] on img at bounding box center [30, 10] width 58 height 14
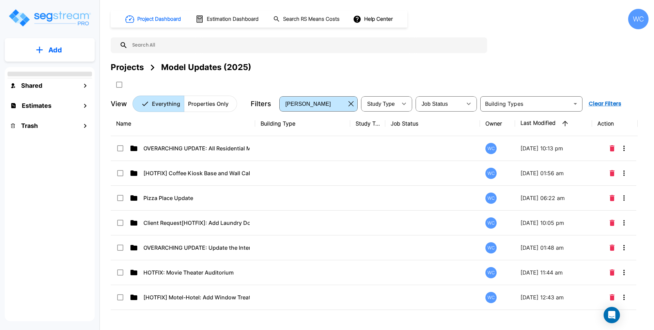
click at [647, 22] on div "WC" at bounding box center [638, 19] width 20 height 20
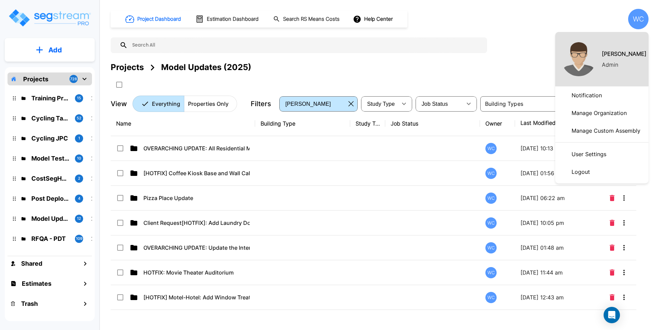
click at [442, 65] on div at bounding box center [327, 165] width 654 height 330
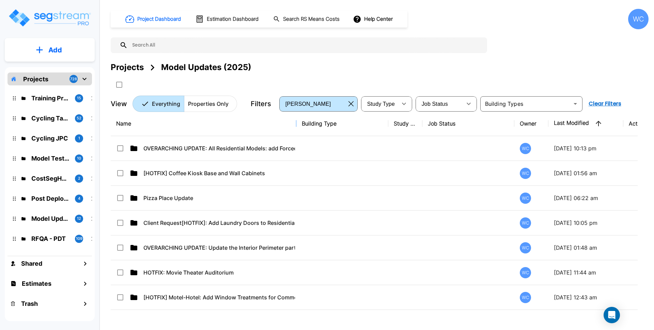
drag, startPoint x: 254, startPoint y: 123, endPoint x: 284, endPoint y: 142, distance: 35.0
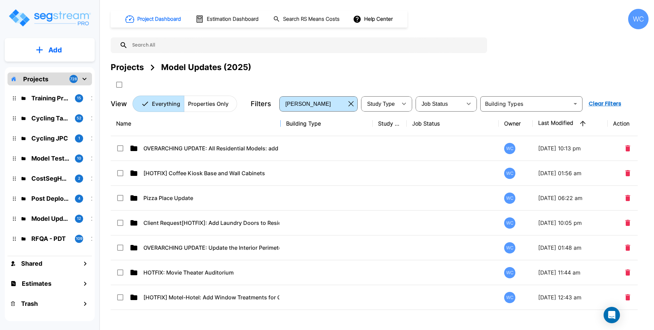
click at [285, 72] on div "Projects Model Updates (2025)" at bounding box center [379, 67] width 537 height 12
click at [413, 74] on div "Projects Model Updates (2025)" at bounding box center [379, 75] width 537 height 29
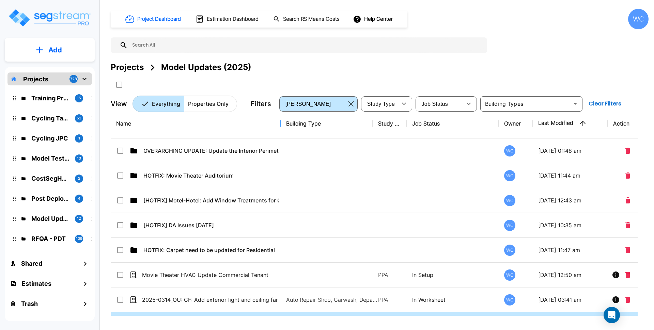
scroll to position [118, 0]
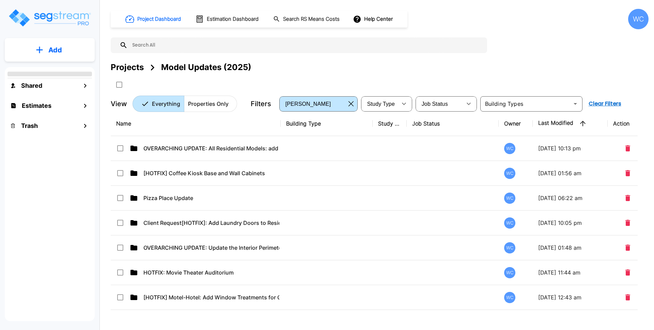
click at [635, 19] on div "WC" at bounding box center [638, 19] width 20 height 20
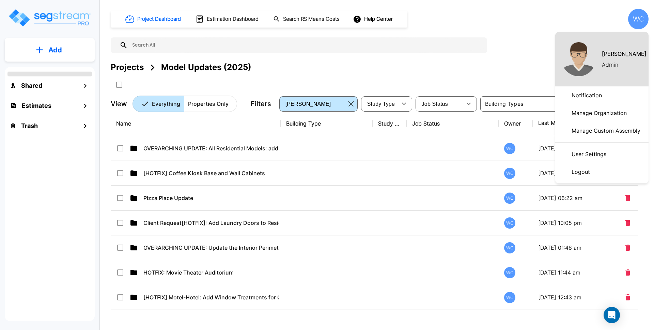
click at [606, 111] on p "Manage Organization" at bounding box center [598, 113] width 61 height 14
click at [596, 109] on p "Manage Organization" at bounding box center [598, 113] width 61 height 14
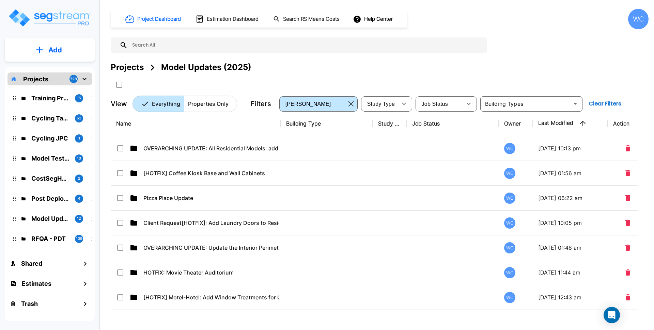
click at [639, 19] on div "WC" at bounding box center [638, 19] width 20 height 20
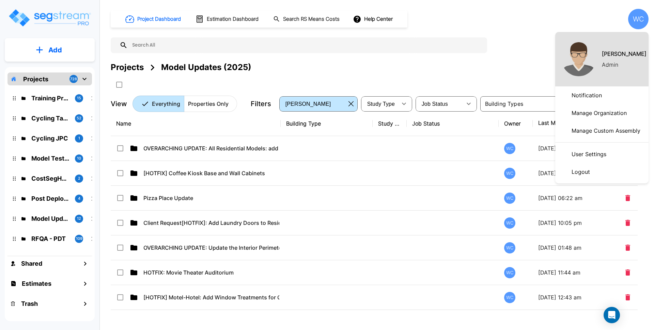
click at [584, 109] on p "Manage Organization" at bounding box center [598, 113] width 61 height 14
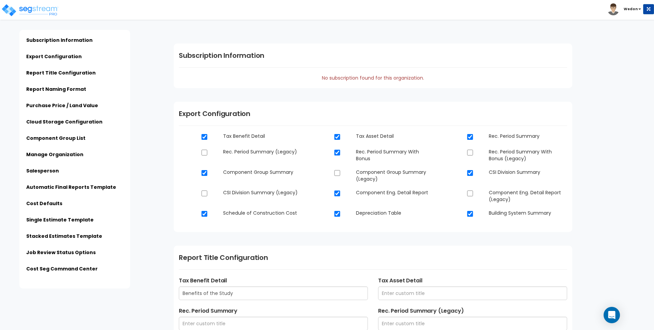
click at [385, 76] on span "No subscription found for this organization." at bounding box center [373, 78] width 102 height 7
click at [462, 81] on div "Subscription Information No subscription found for this organization." at bounding box center [373, 66] width 398 height 45
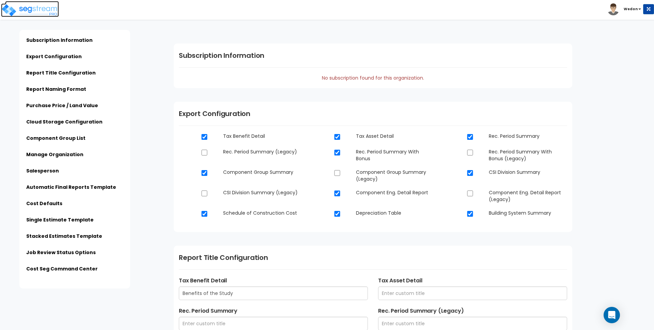
click at [39, 10] on img at bounding box center [30, 10] width 58 height 14
